Goal: Transaction & Acquisition: Purchase product/service

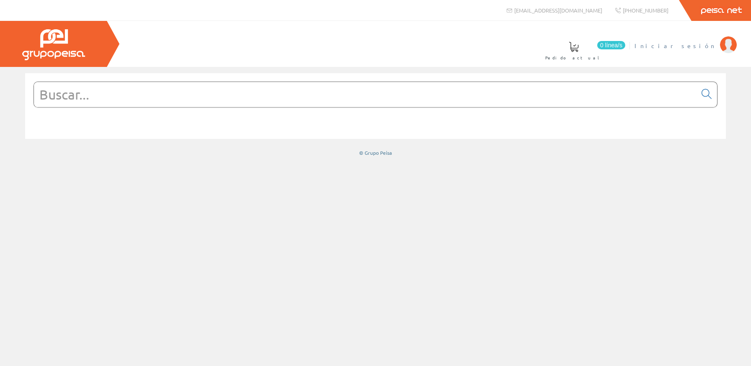
click at [695, 48] on span "Iniciar sesión" at bounding box center [674, 45] width 81 height 8
click at [323, 107] on input "text" at bounding box center [365, 94] width 662 height 25
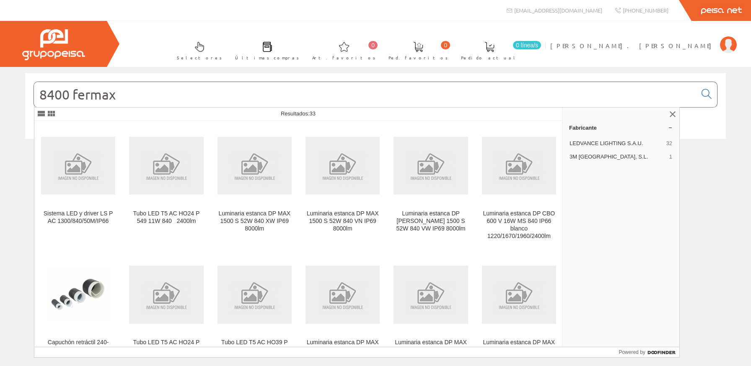
type input "8400 fermax"
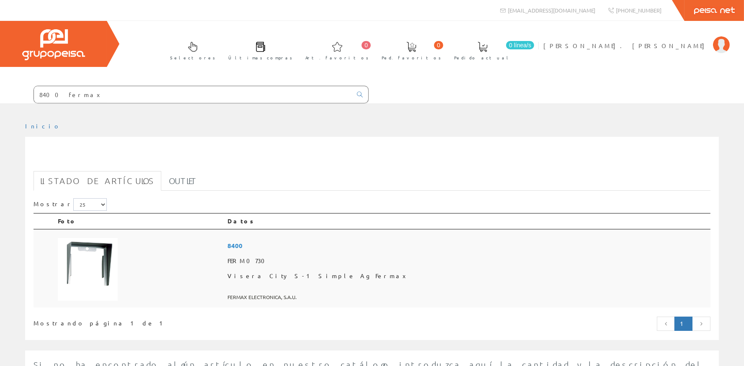
click at [121, 274] on td at bounding box center [139, 269] width 170 height 79
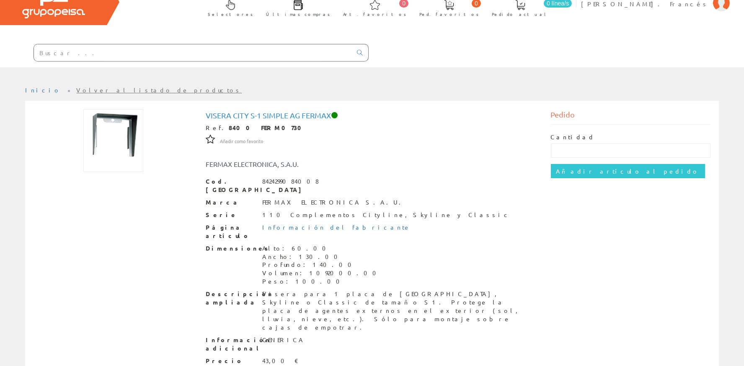
scroll to position [75, 0]
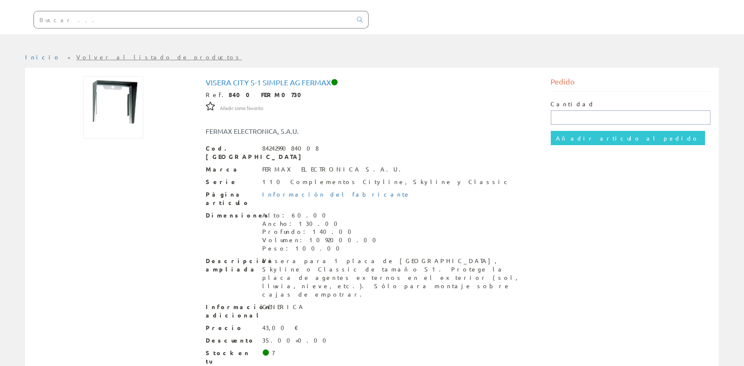
click at [568, 114] on input "text" at bounding box center [631, 118] width 160 height 14
type input "1"
click at [581, 133] on input "Añadir artículo al pedido" at bounding box center [628, 138] width 154 height 14
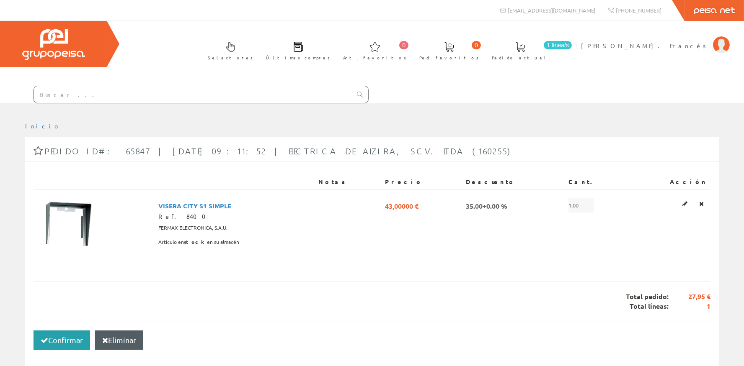
click at [55, 341] on button "Confirmar" at bounding box center [62, 340] width 57 height 19
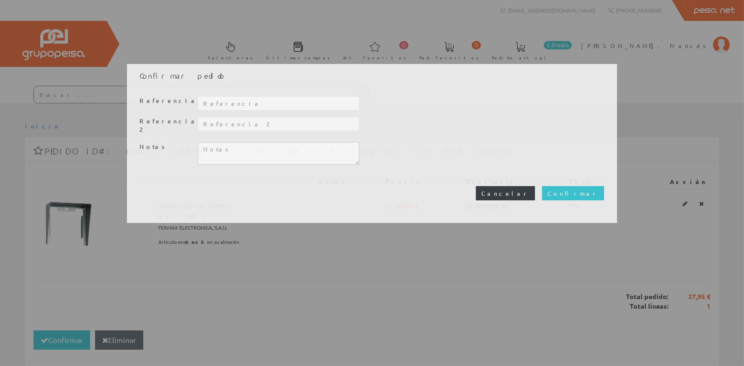
click at [535, 189] on button "Cancelar" at bounding box center [505, 193] width 59 height 14
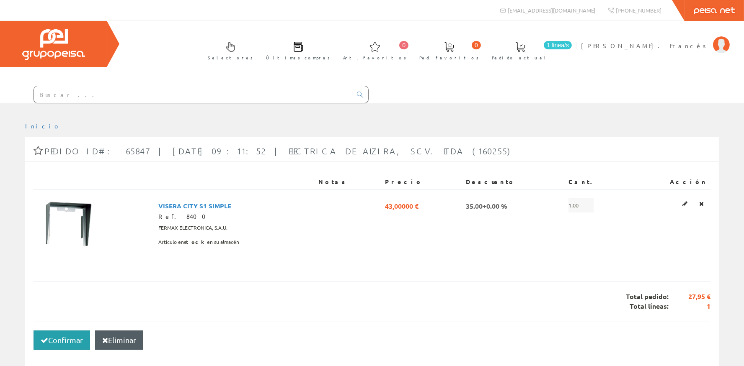
click at [56, 345] on button "Confirmar" at bounding box center [62, 340] width 57 height 19
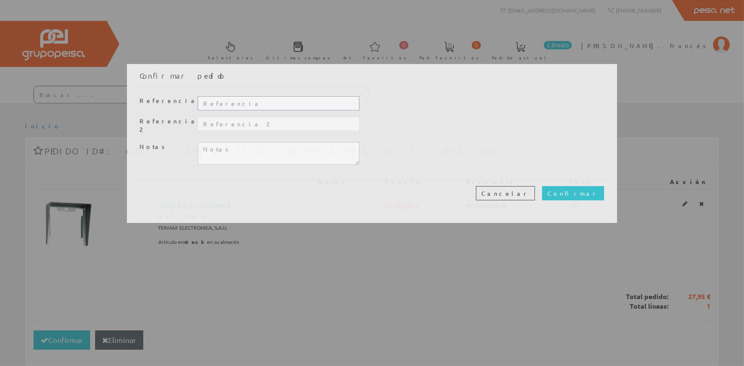
click at [255, 98] on input "text" at bounding box center [279, 103] width 162 height 14
type input "20401"
click at [280, 148] on textarea at bounding box center [279, 153] width 162 height 23
type textarea "Pasamos a recoger, gracias."
click at [600, 191] on input "Confirmar" at bounding box center [573, 193] width 62 height 14
